Goal: Transaction & Acquisition: Purchase product/service

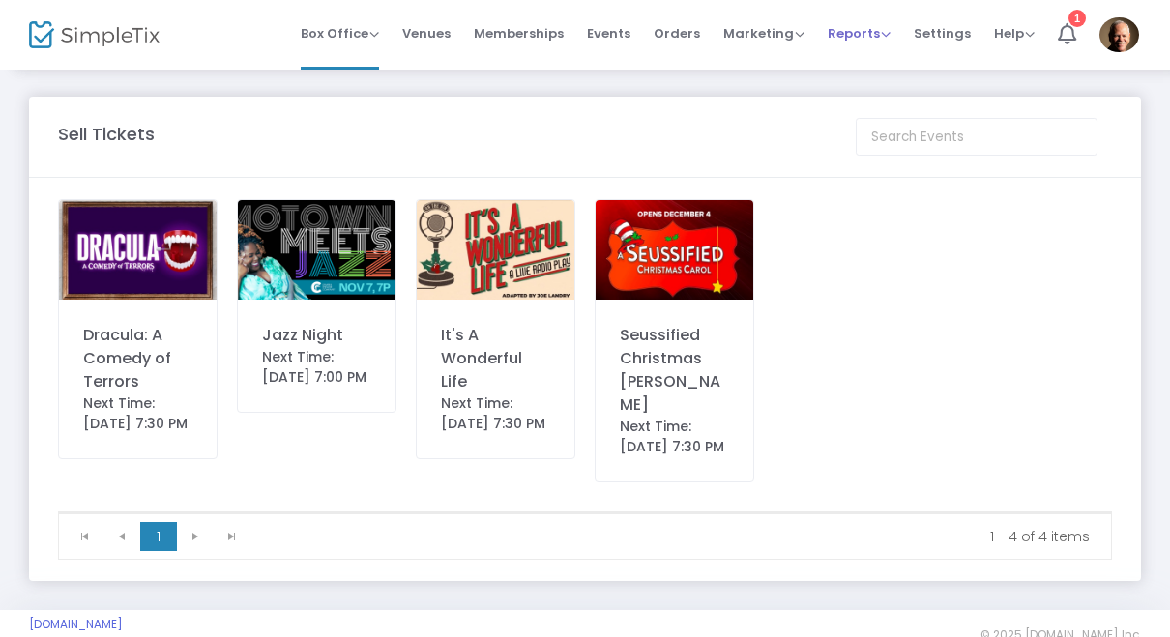
click at [848, 36] on span "Reports" at bounding box center [859, 33] width 63 height 18
click at [862, 102] on li "Sales Reports" at bounding box center [891, 103] width 126 height 38
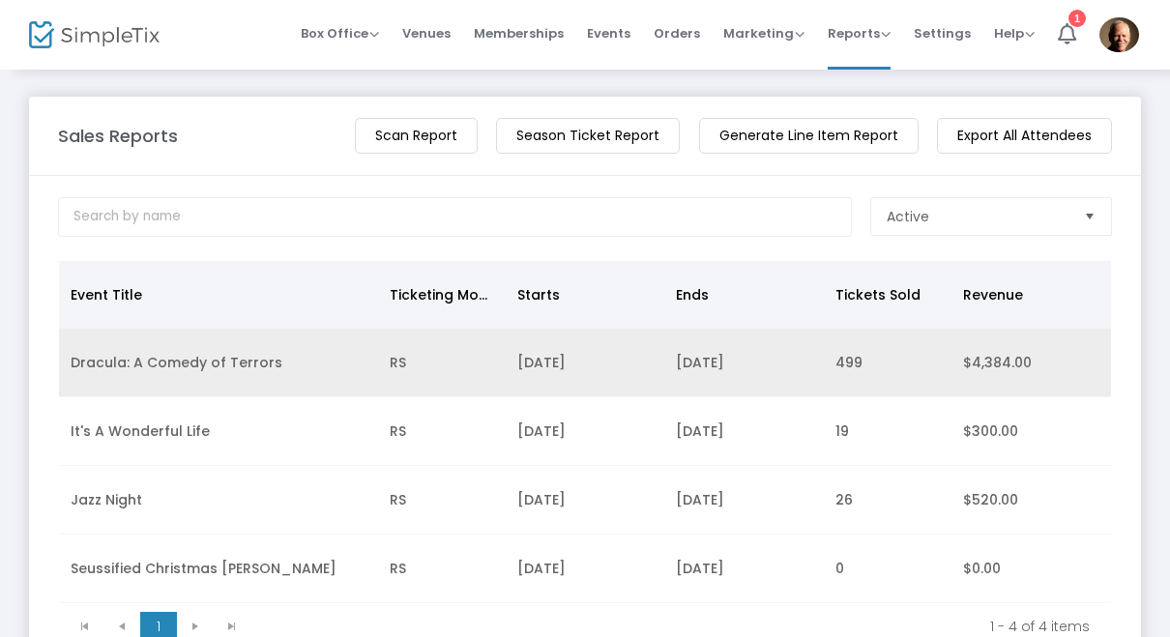
click at [84, 377] on td "Dracula: A Comedy of Terrors" at bounding box center [218, 363] width 319 height 69
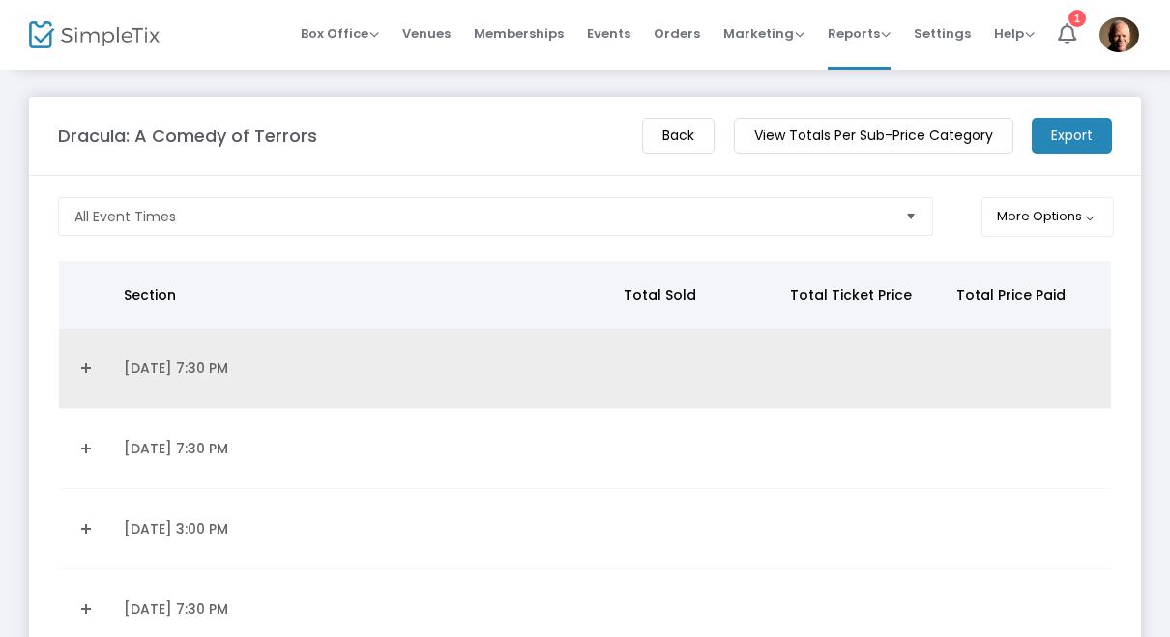
click at [80, 374] on link "Expand Details" at bounding box center [86, 368] width 30 height 31
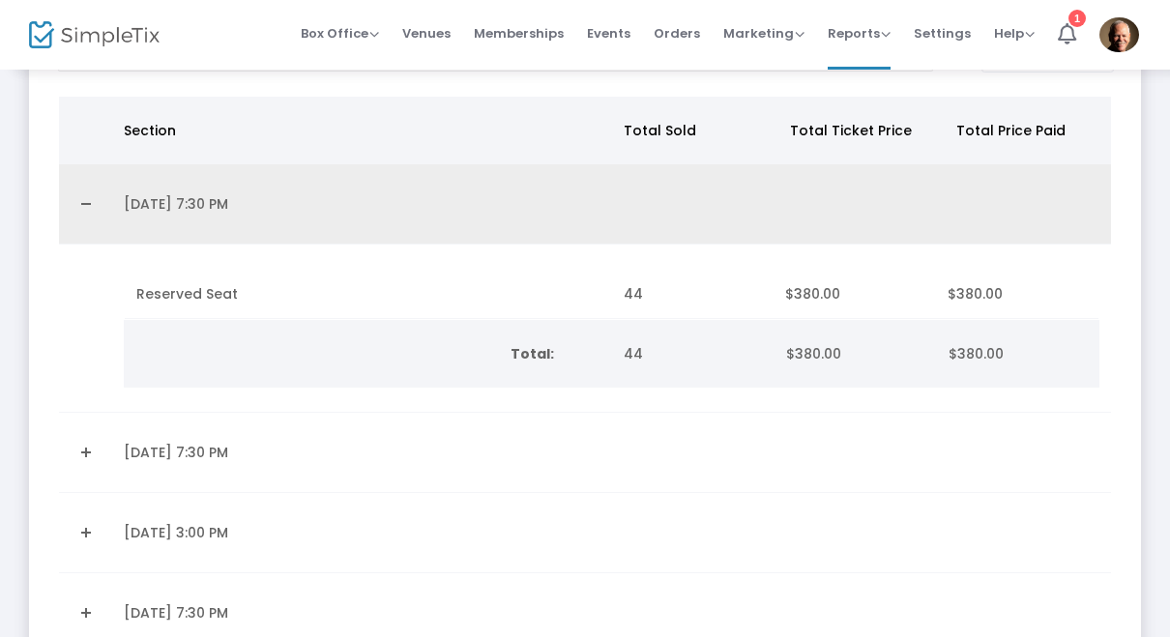
scroll to position [179, 0]
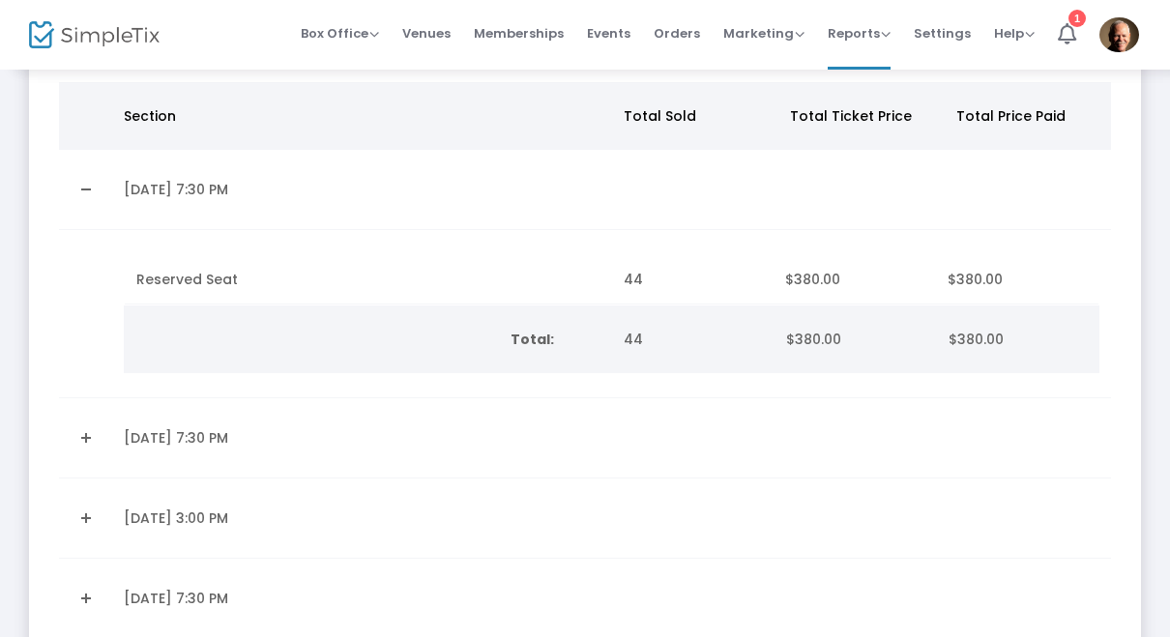
click at [82, 431] on link "Expand Details" at bounding box center [86, 438] width 30 height 31
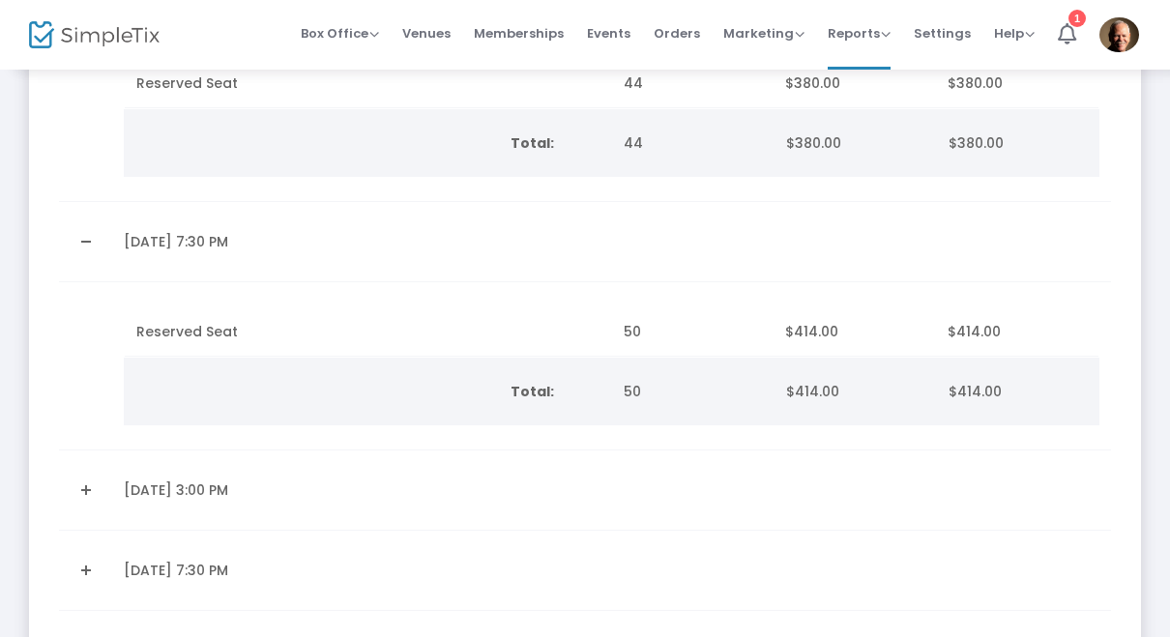
scroll to position [414, 0]
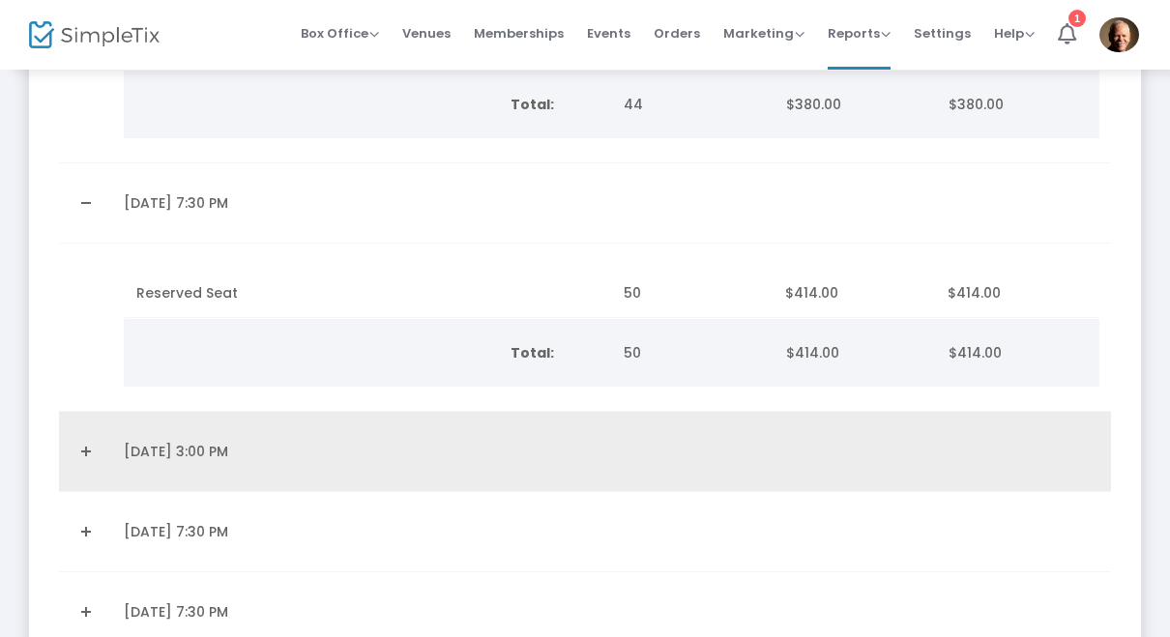
click at [86, 458] on link "Expand Details" at bounding box center [86, 451] width 30 height 31
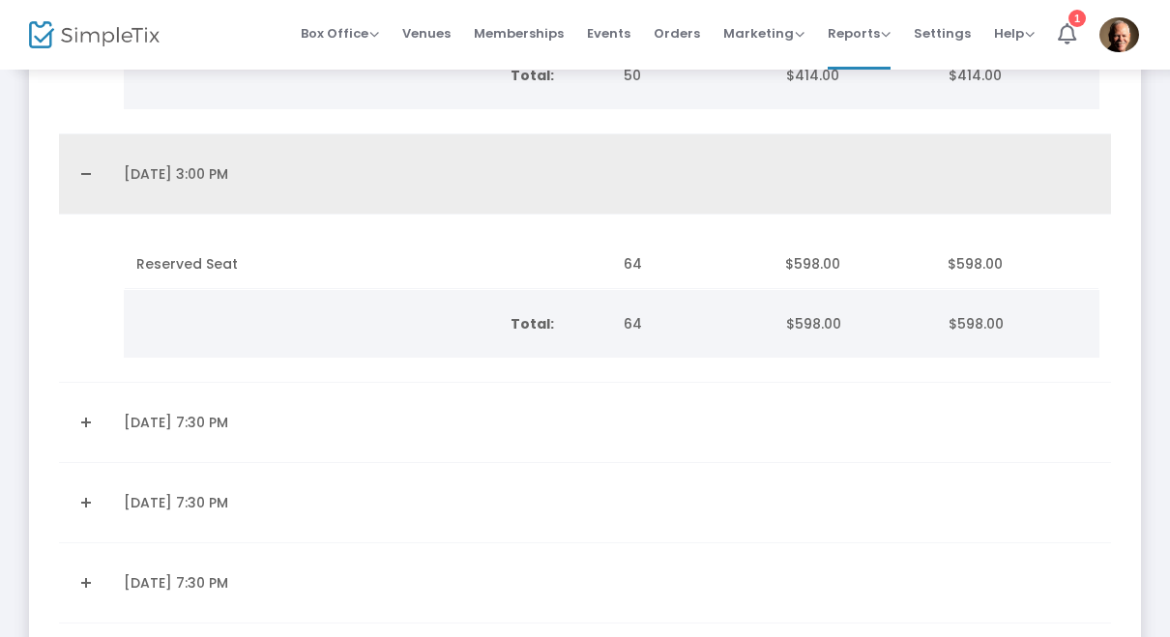
scroll to position [709, 0]
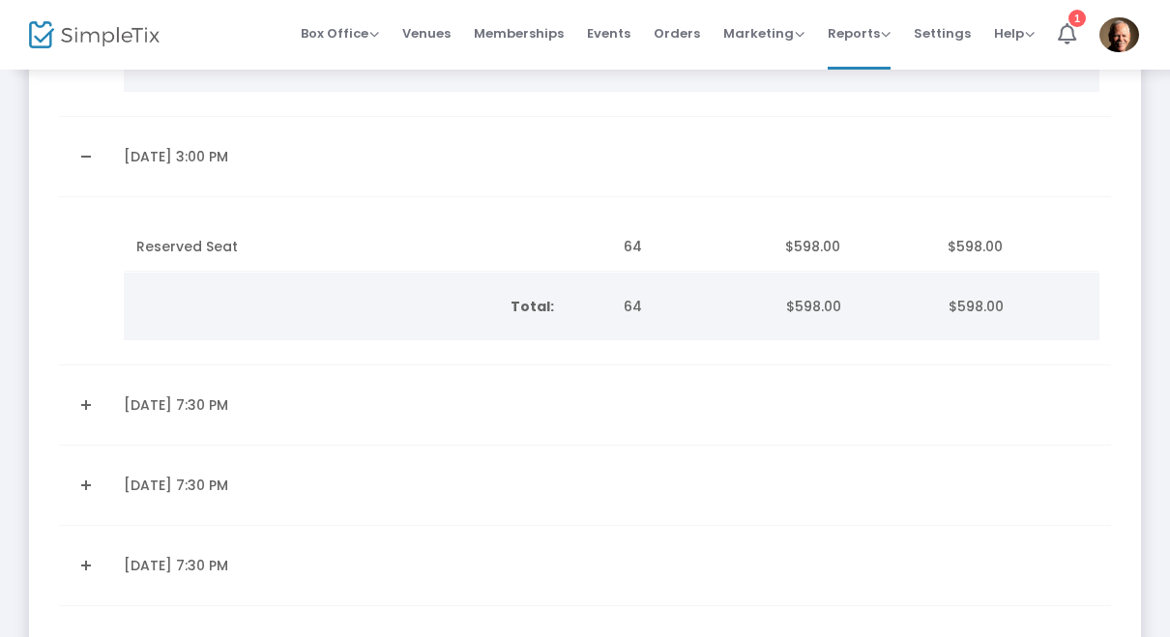
click at [78, 400] on link "Expand Details" at bounding box center [86, 405] width 30 height 31
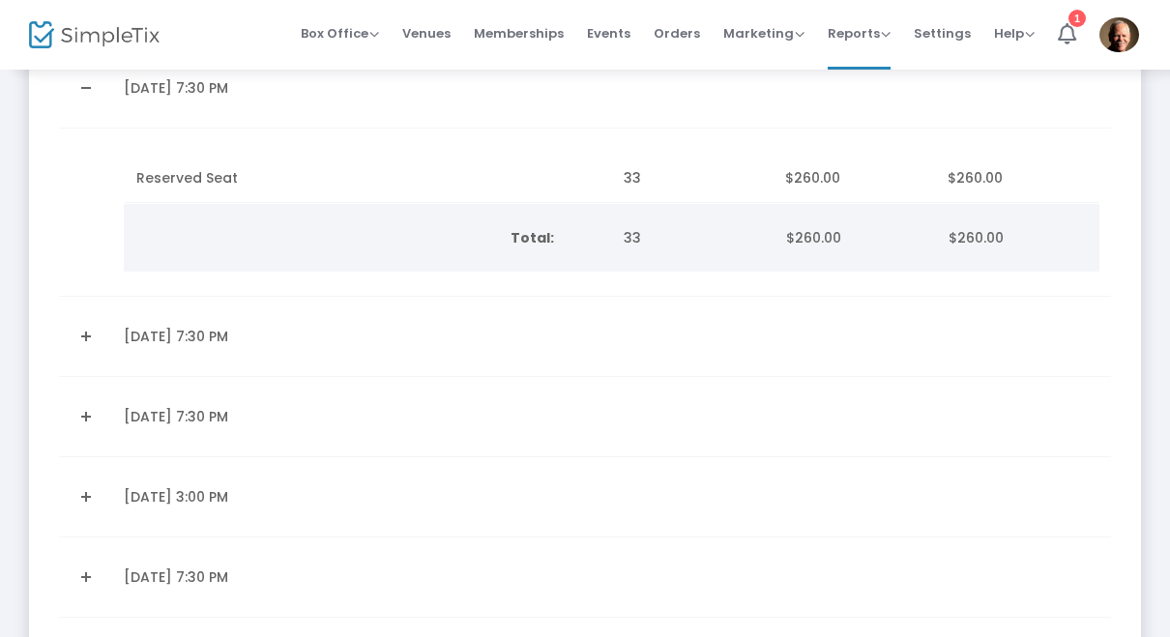
scroll to position [1049, 0]
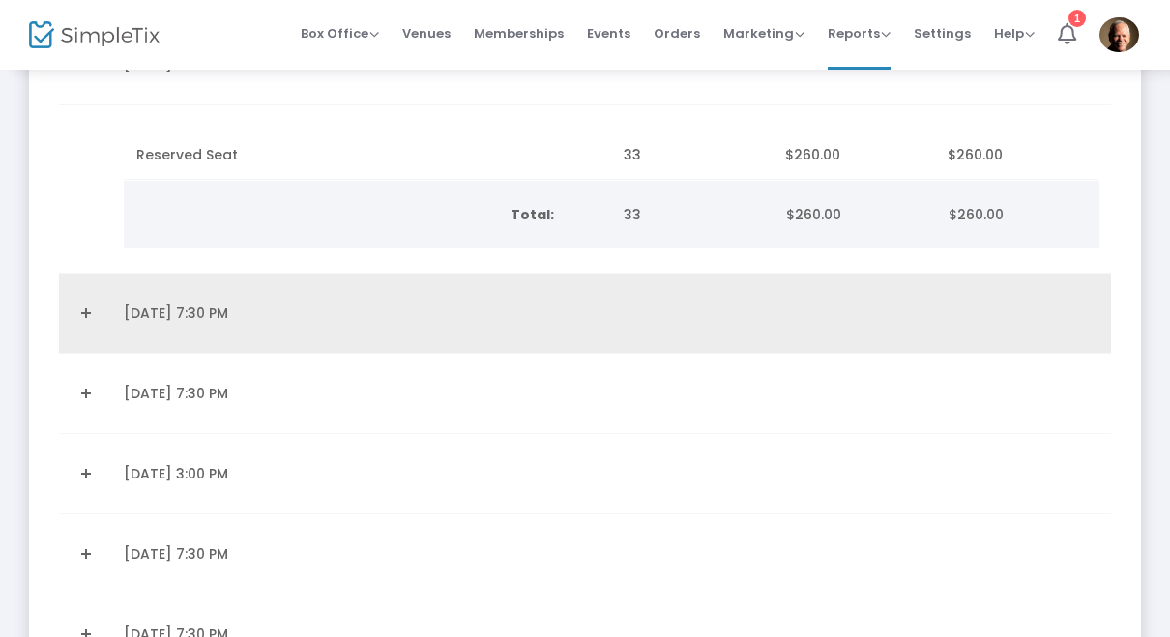
click at [82, 314] on link "Expand Details" at bounding box center [86, 313] width 30 height 31
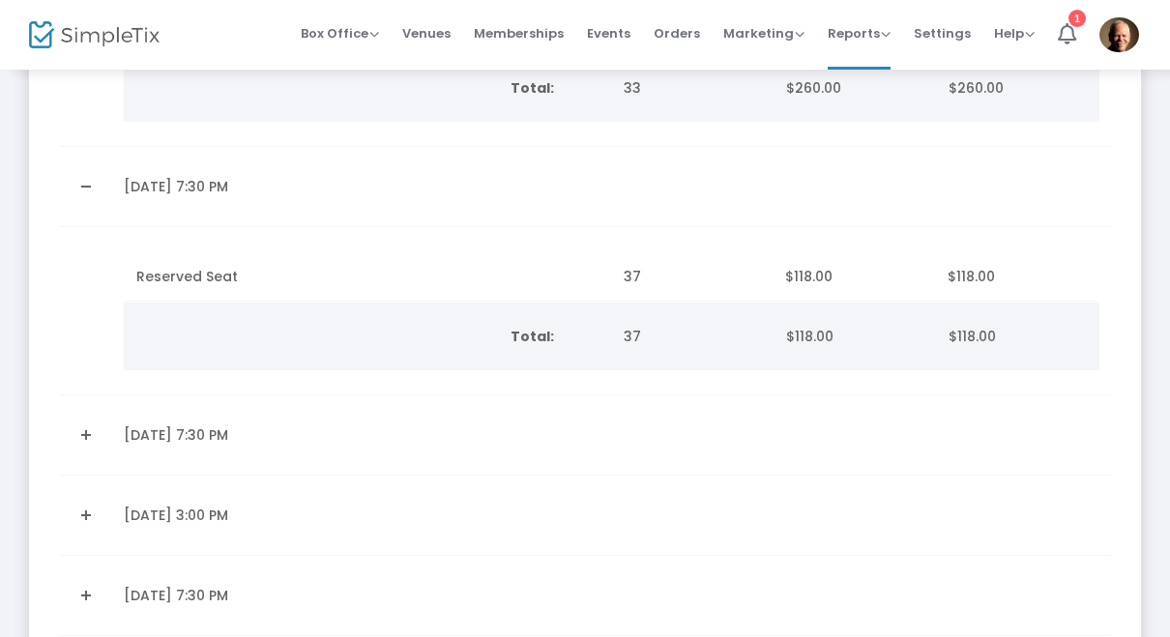
click at [88, 446] on link "Expand Details" at bounding box center [86, 435] width 30 height 31
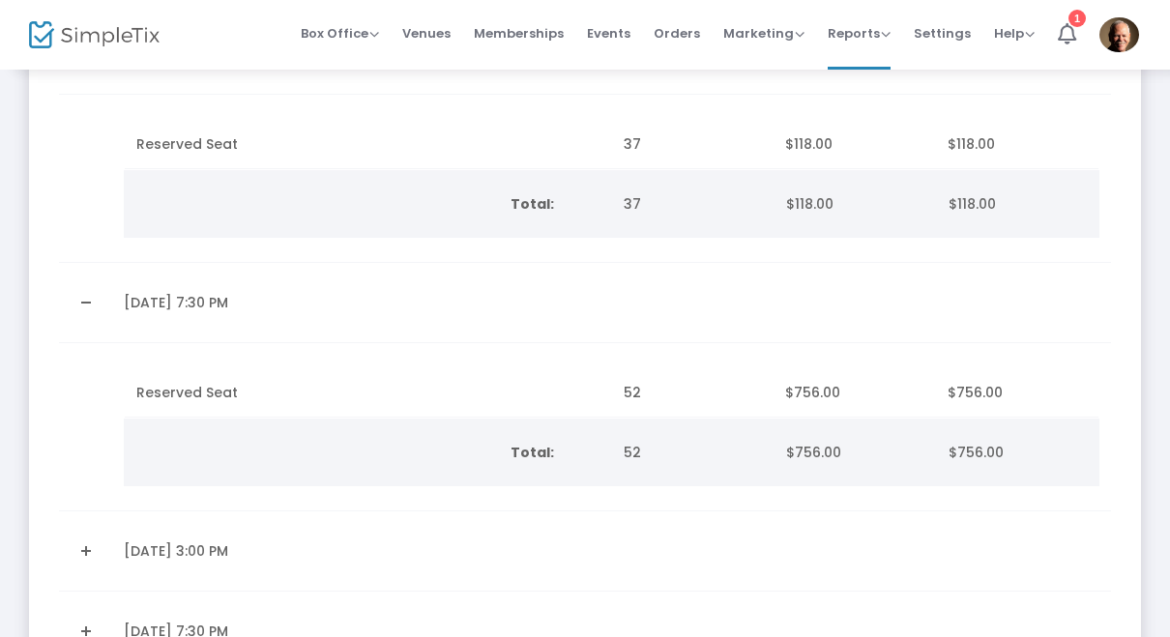
scroll to position [1372, 0]
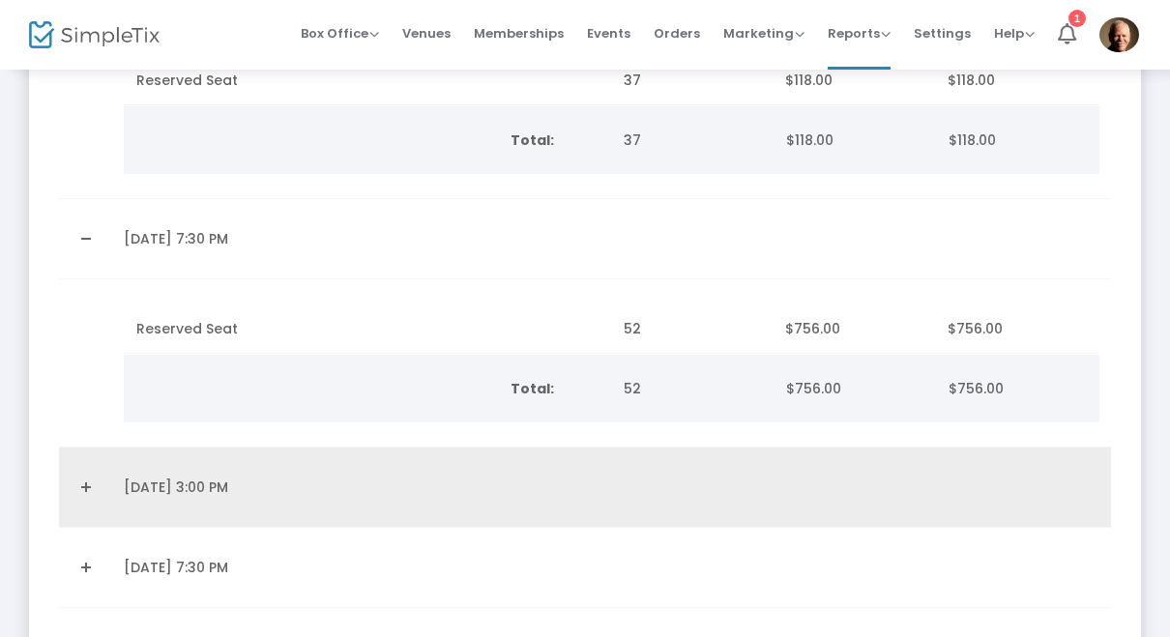
click at [82, 482] on link "Expand Details" at bounding box center [86, 487] width 30 height 31
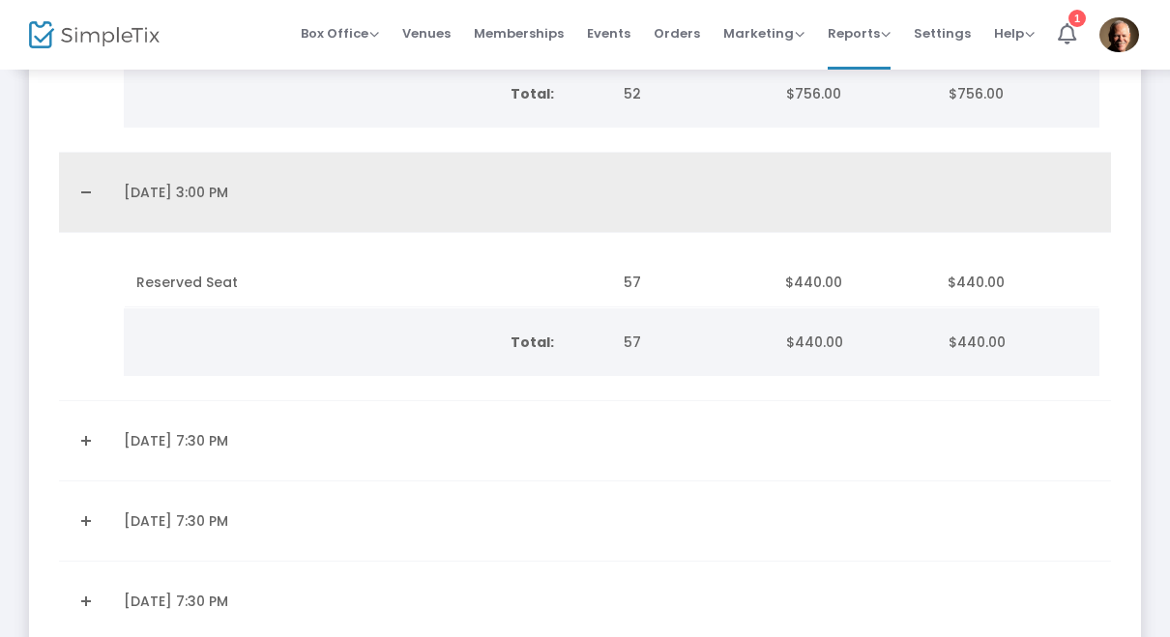
scroll to position [1673, 0]
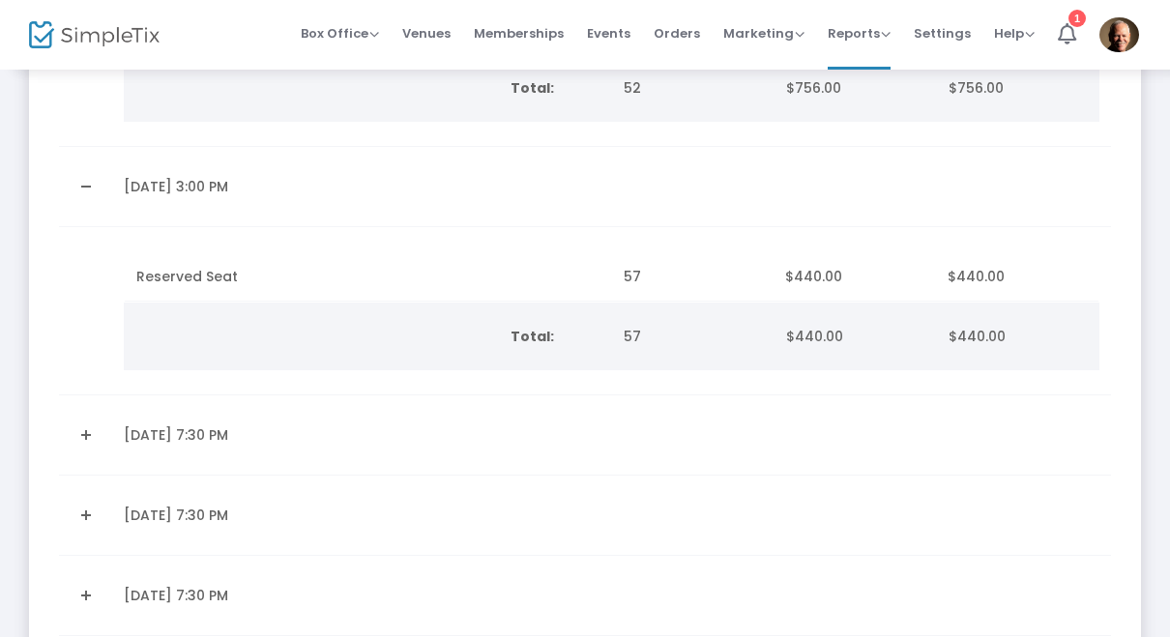
click at [78, 443] on link "Expand Details" at bounding box center [86, 435] width 30 height 31
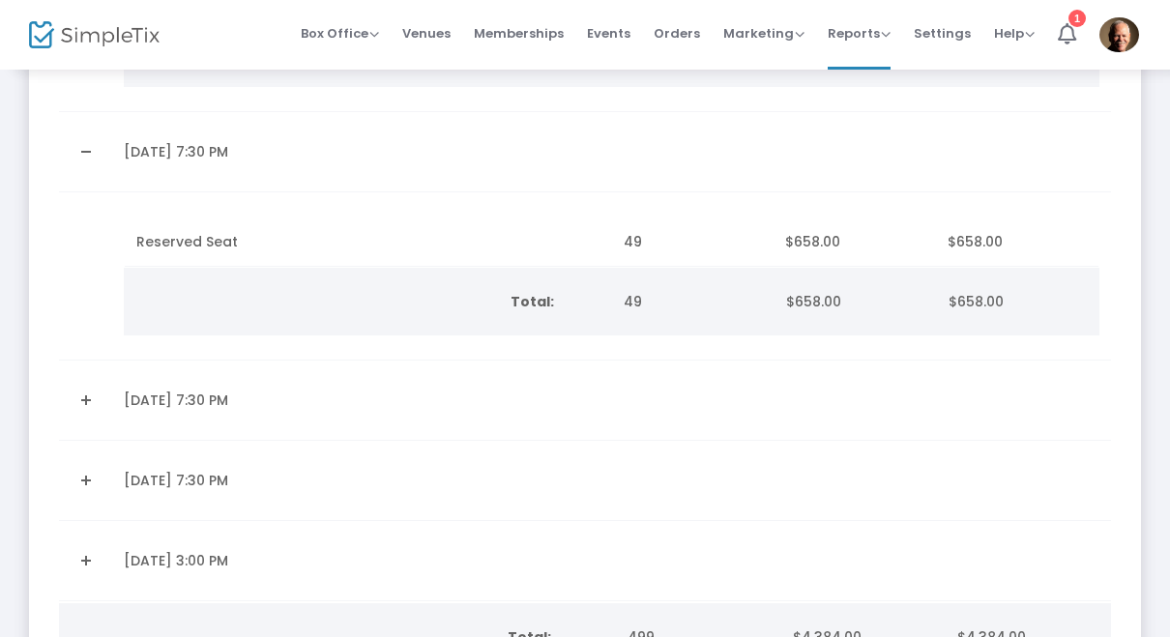
scroll to position [1992, 0]
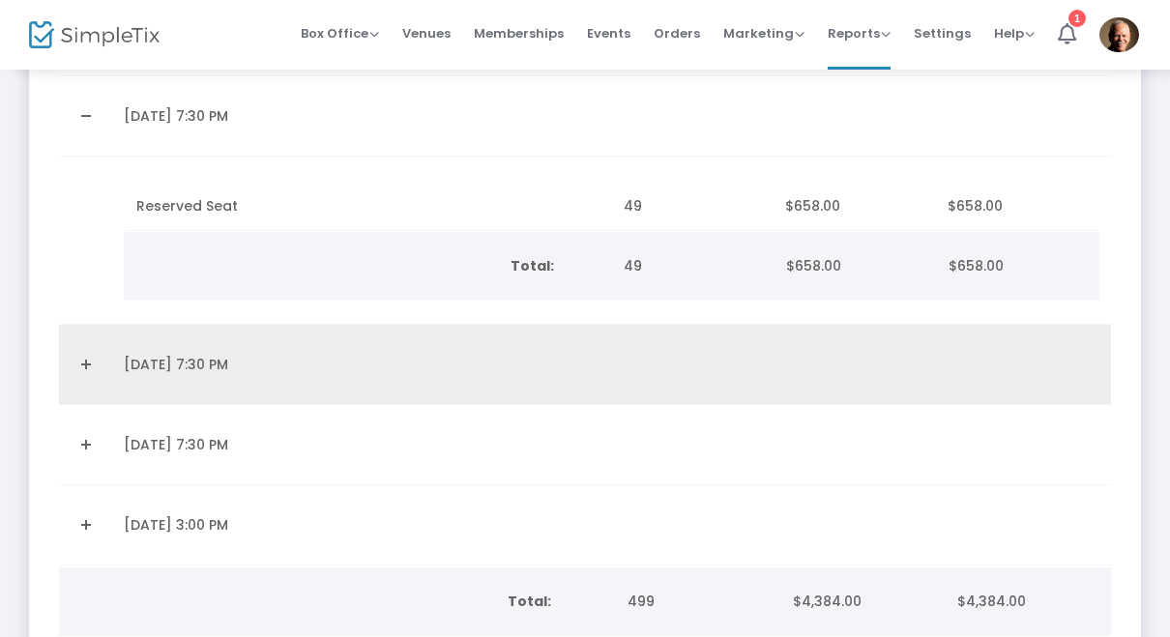
click at [73, 366] on link "Expand Details" at bounding box center [86, 364] width 30 height 31
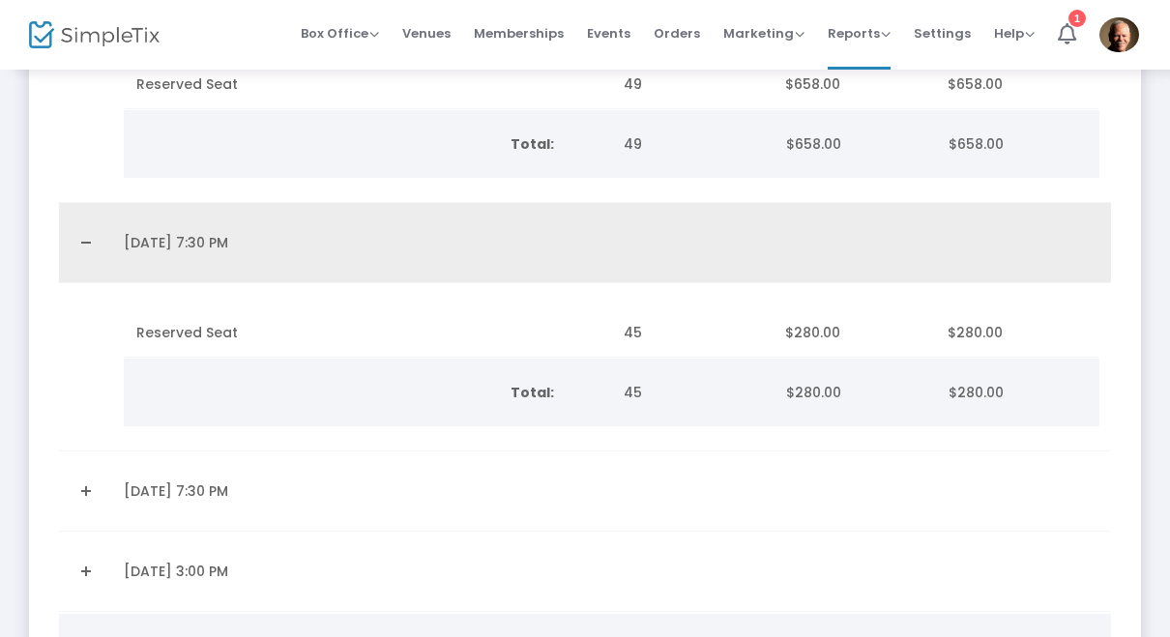
scroll to position [2128, 0]
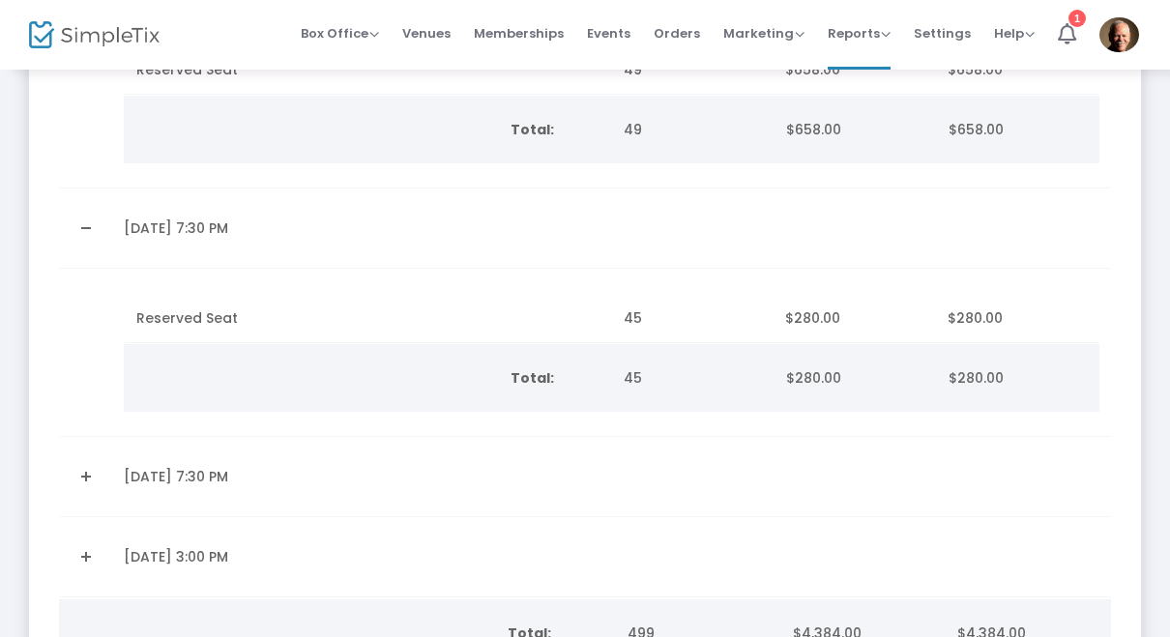
click at [81, 470] on link "Expand Details" at bounding box center [86, 476] width 30 height 31
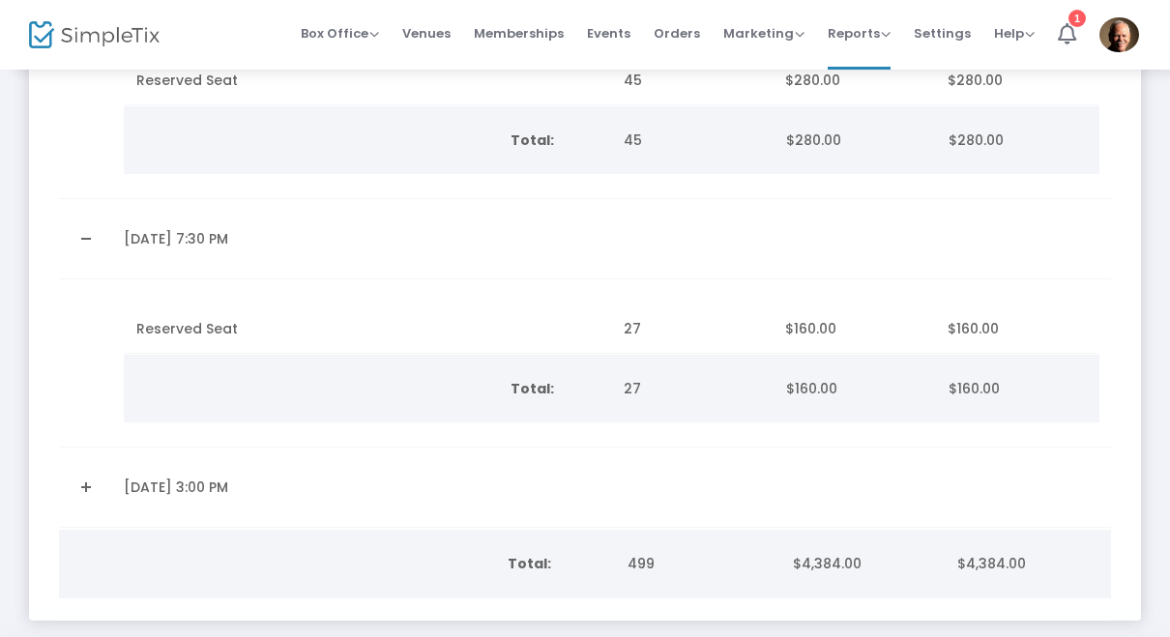
scroll to position [2387, 0]
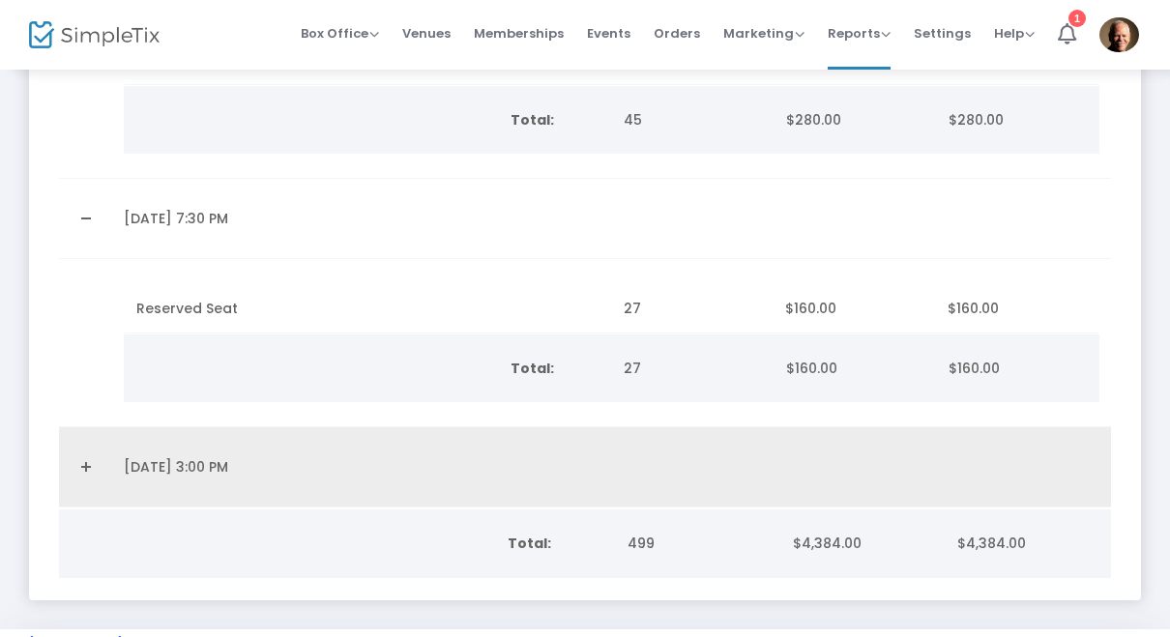
click at [80, 472] on link "Expand Details" at bounding box center [86, 467] width 30 height 31
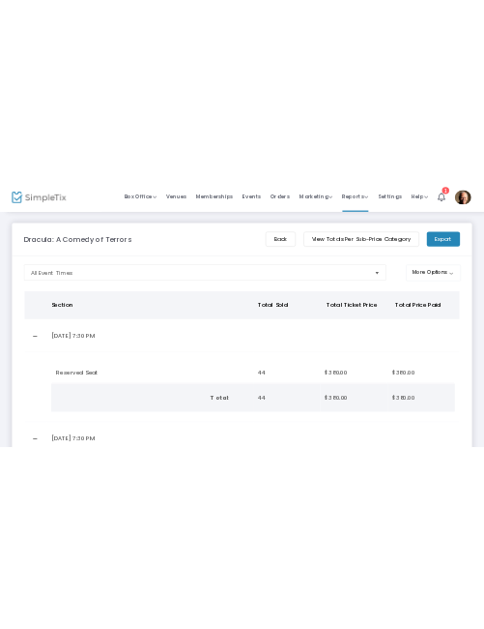
scroll to position [0, 0]
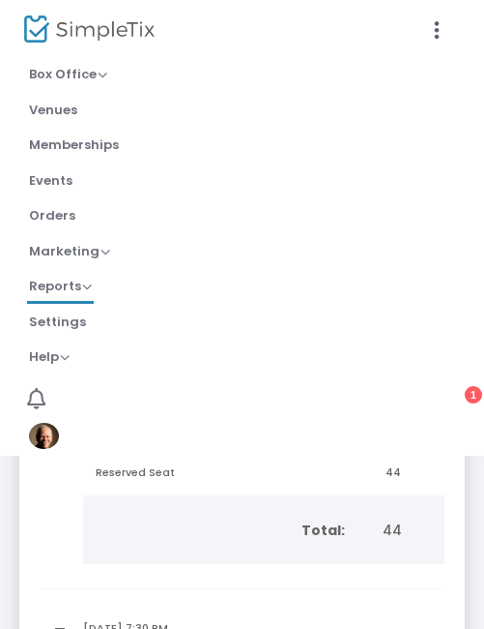
click at [444, 13] on div at bounding box center [352, 29] width 219 height 58
click at [439, 23] on icon at bounding box center [436, 30] width 17 height 24
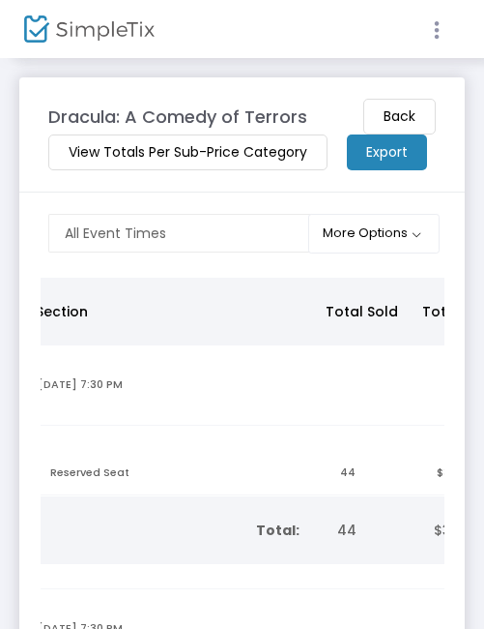
scroll to position [0, 44]
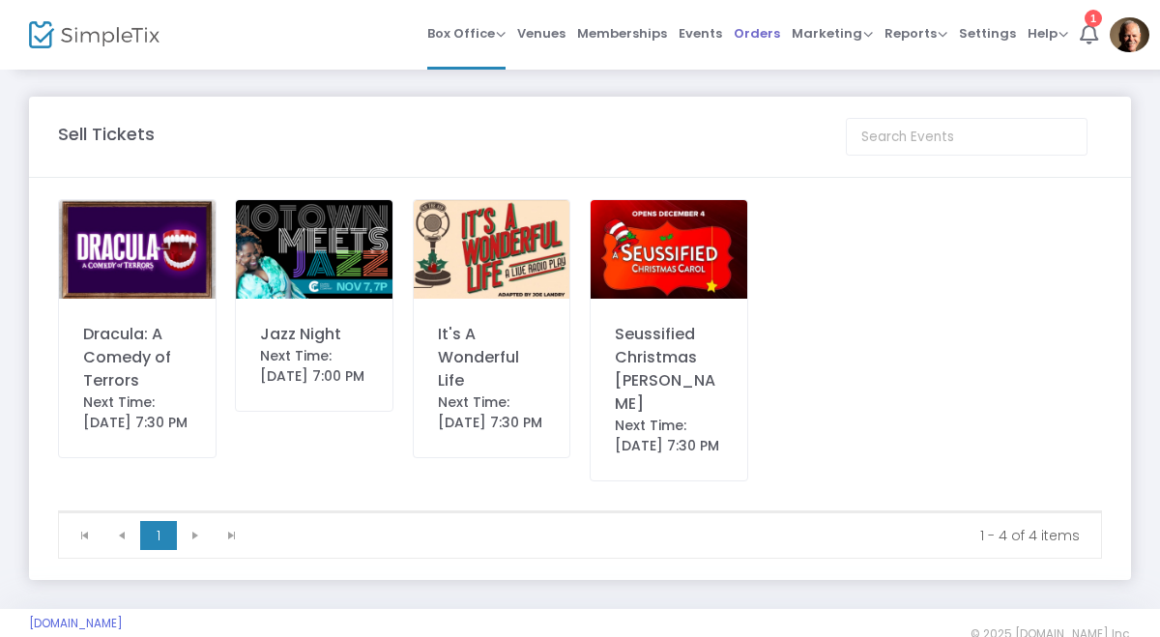
click at [764, 38] on span "Orders" at bounding box center [757, 33] width 46 height 49
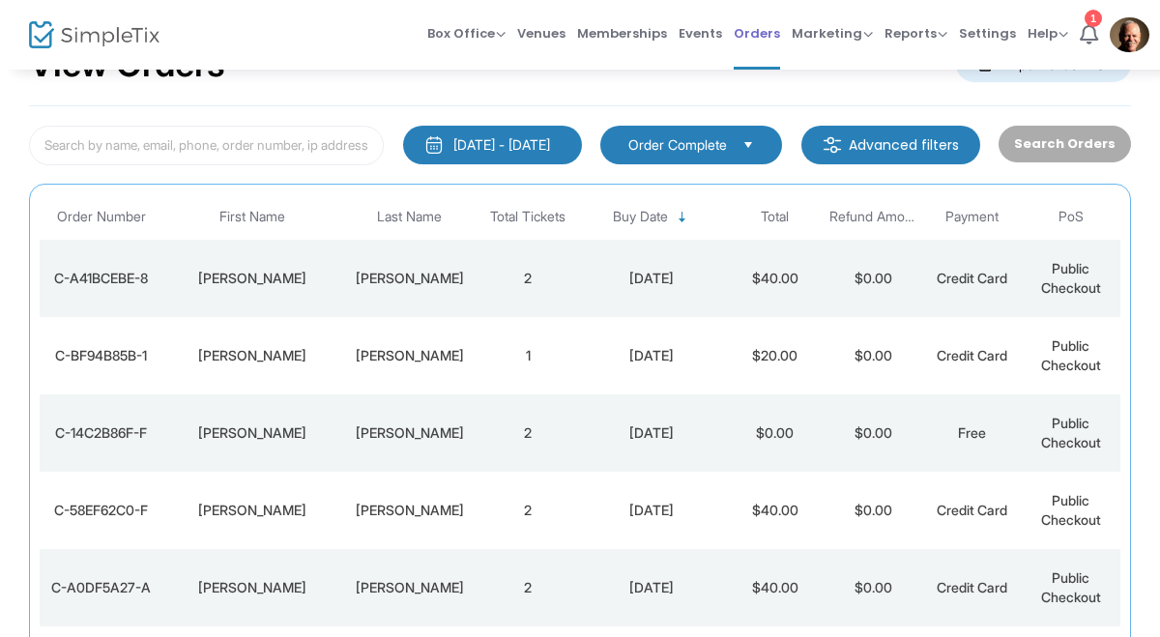
scroll to position [76, 0]
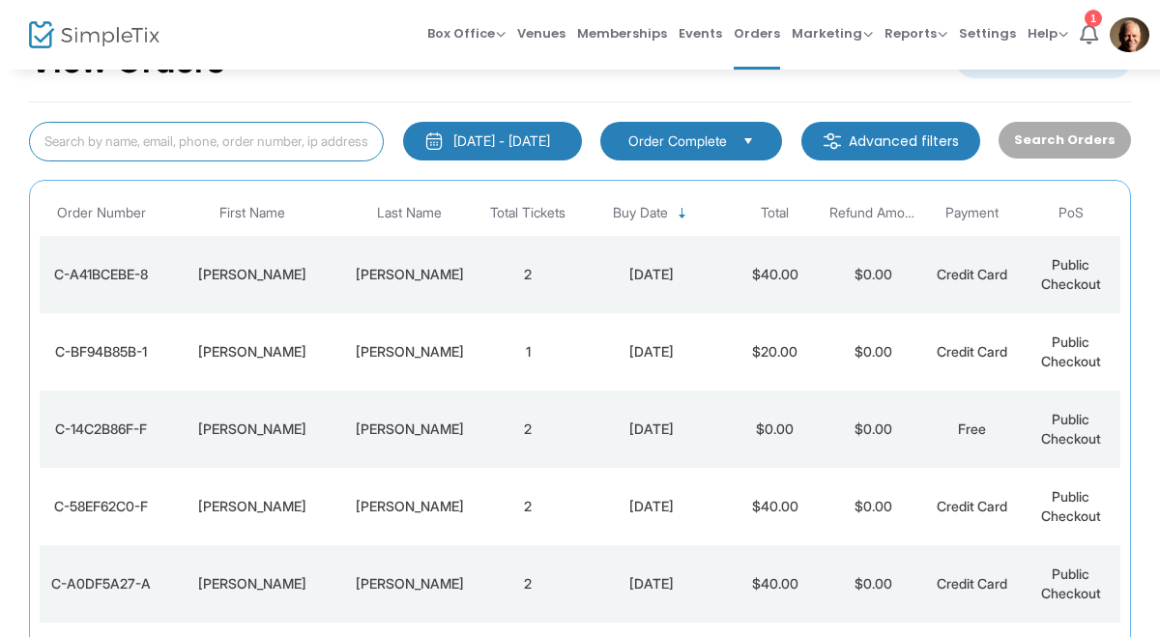
click at [204, 150] on input at bounding box center [206, 142] width 355 height 40
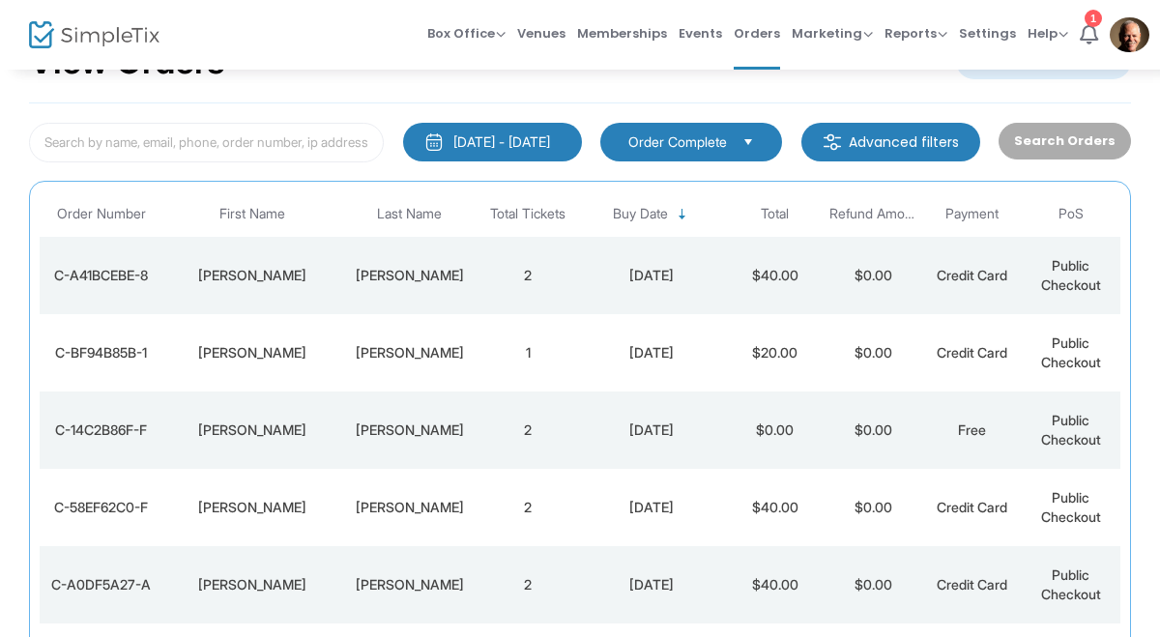
click at [404, 111] on div "8/21/2025 - 9/20/2025 Last 30 Days Today Yesterday This week This Month Last Mo…" at bounding box center [580, 511] width 1102 height 817
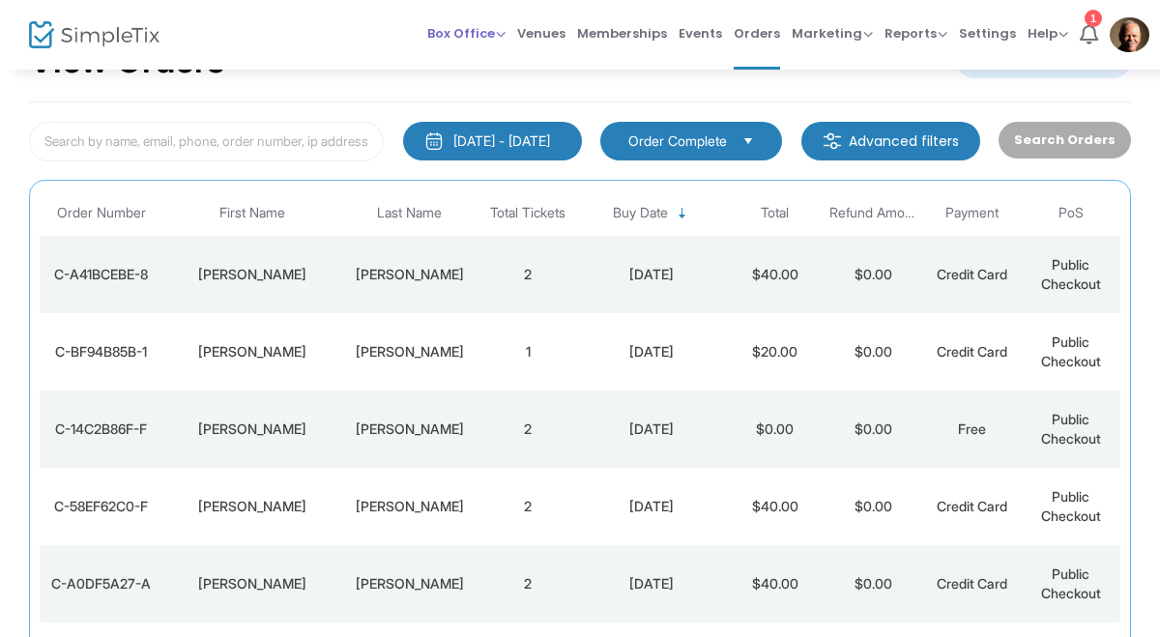
click at [476, 34] on span "Box Office" at bounding box center [466, 33] width 78 height 18
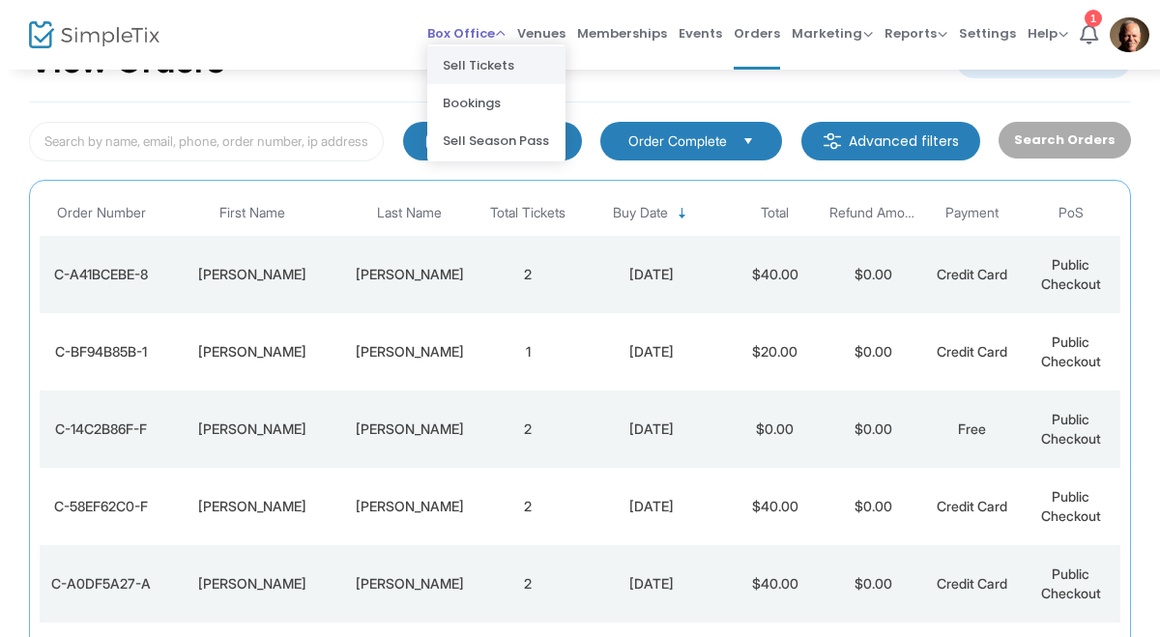
click at [513, 70] on li "Sell Tickets" at bounding box center [496, 65] width 138 height 38
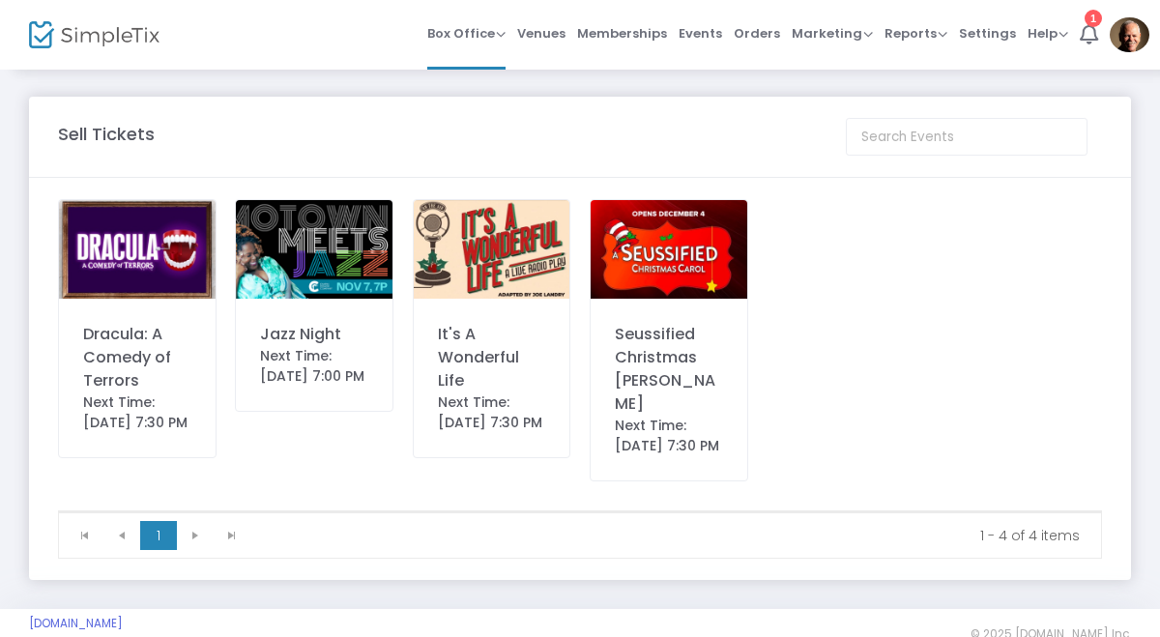
click at [161, 282] on img at bounding box center [137, 249] width 157 height 99
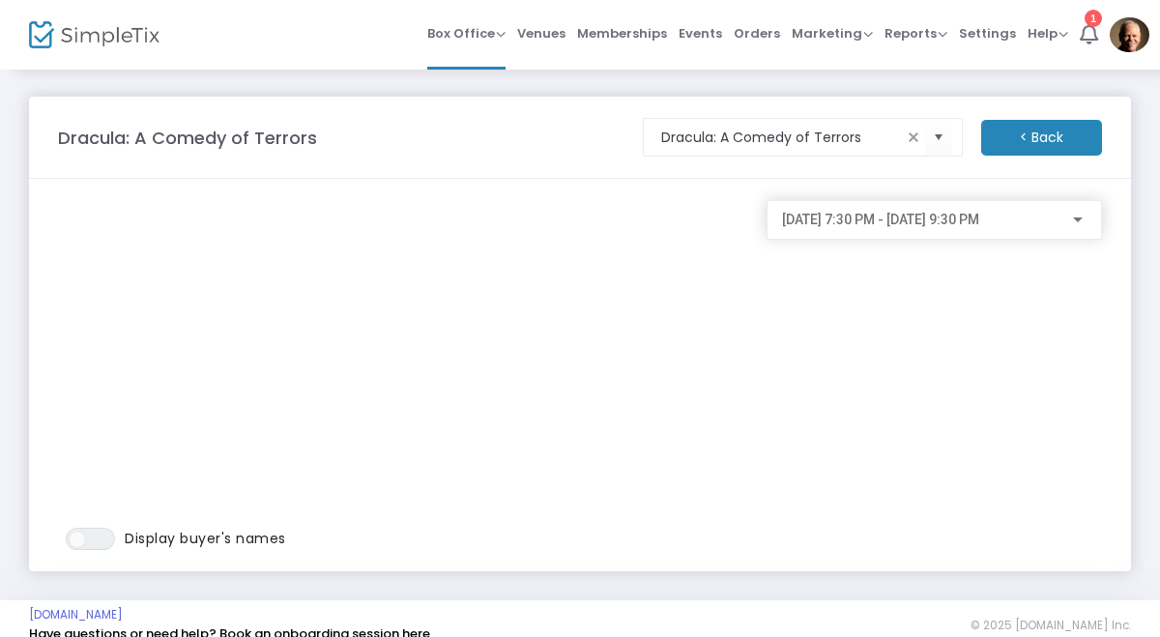
click at [980, 227] on span "10/3/2025 @ 7:30 PM - 10/3/2025 @ 9:30 PM" at bounding box center [880, 219] width 197 height 15
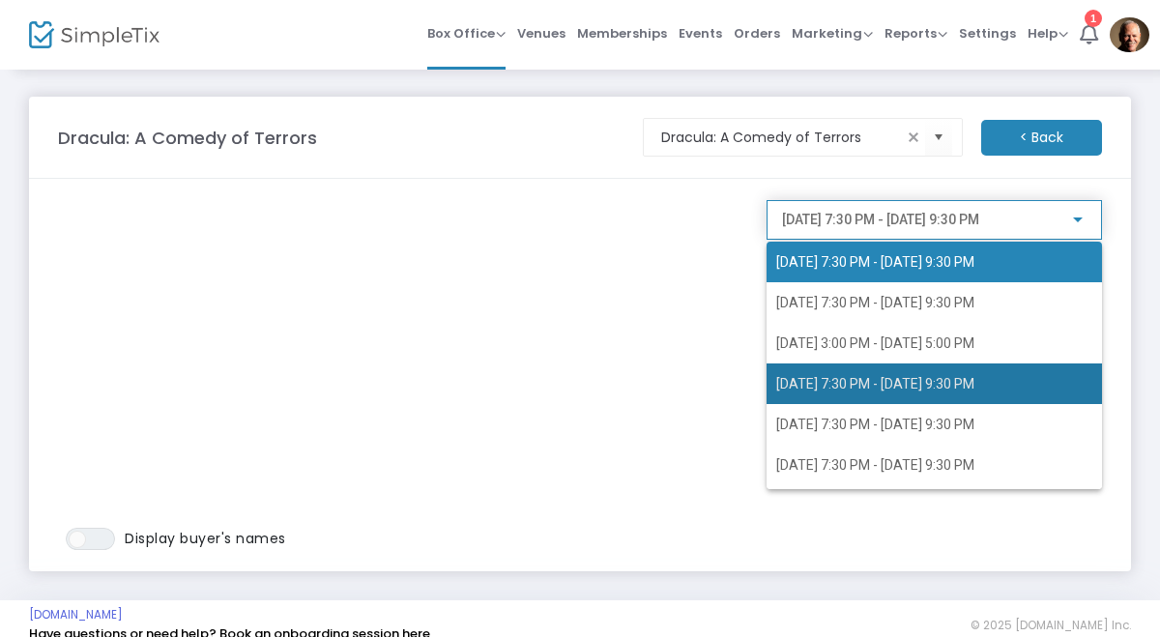
click at [915, 383] on span "10/9/2025 @ 7:30 PM - 10/9/2025 @ 9:30 PM" at bounding box center [876, 383] width 198 height 15
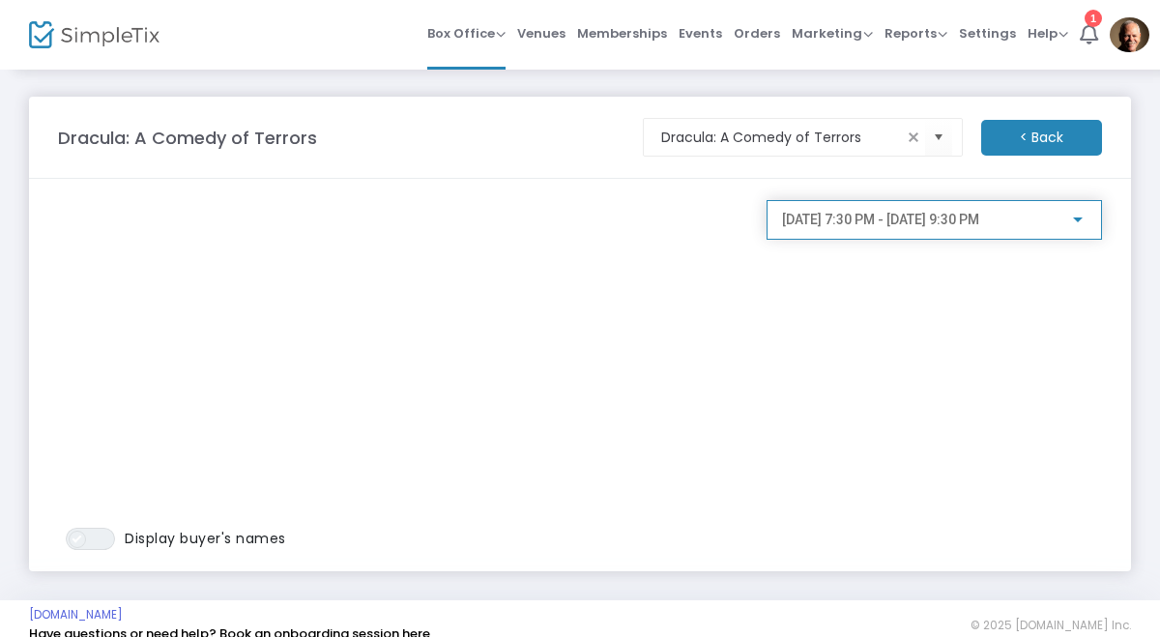
click at [109, 544] on span "ON OFF" at bounding box center [90, 539] width 49 height 22
